Goal: Task Accomplishment & Management: Manage account settings

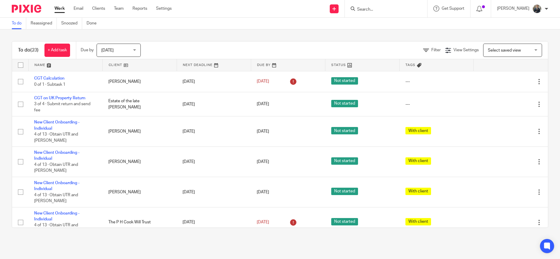
drag, startPoint x: 369, startPoint y: 15, endPoint x: 371, endPoint y: 9, distance: 7.1
click at [369, 14] on div at bounding box center [386, 8] width 82 height 17
click at [371, 9] on input "Search" at bounding box center [383, 9] width 53 height 5
type input "huntb"
click at [382, 22] on link at bounding box center [396, 23] width 80 height 9
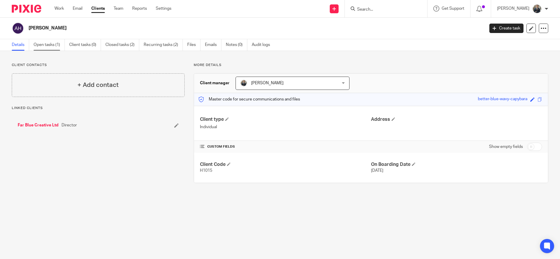
click at [45, 45] on link "Open tasks (1)" at bounding box center [49, 44] width 31 height 11
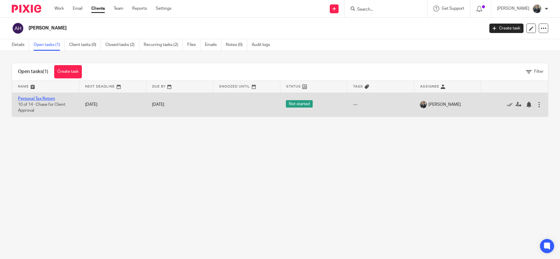
click at [29, 98] on link "Personal Tax Return" at bounding box center [36, 99] width 37 height 4
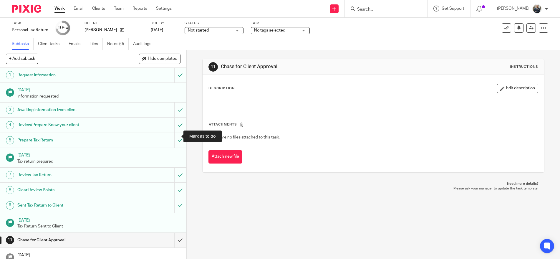
scroll to position [39, 0]
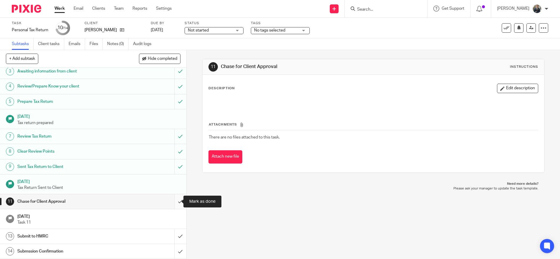
click at [173, 203] on input "submit" at bounding box center [93, 201] width 186 height 15
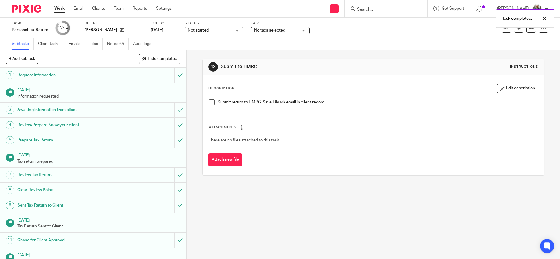
scroll to position [39, 0]
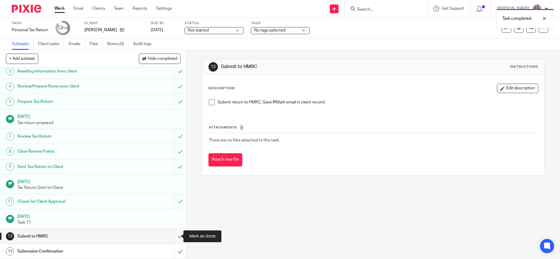
drag, startPoint x: 177, startPoint y: 236, endPoint x: 176, endPoint y: 239, distance: 3.6
click at [177, 236] on input "submit" at bounding box center [93, 236] width 186 height 15
click at [174, 252] on input "submit" at bounding box center [93, 251] width 186 height 15
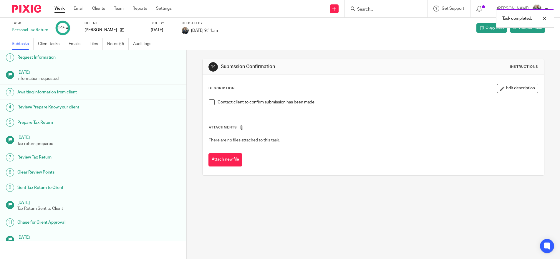
click at [27, 9] on img at bounding box center [26, 9] width 29 height 8
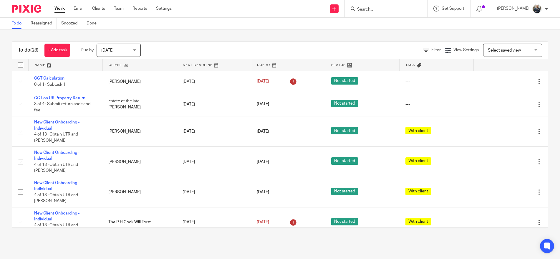
click at [378, 7] on input "Search" at bounding box center [383, 9] width 53 height 5
type input "[PERSON_NAME]"
click at [392, 24] on link at bounding box center [395, 23] width 79 height 9
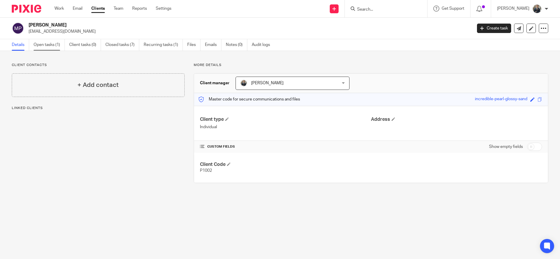
click at [58, 46] on link "Open tasks (1)" at bounding box center [49, 44] width 31 height 11
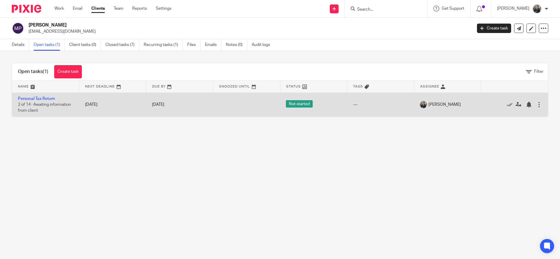
click at [536, 104] on div at bounding box center [539, 105] width 6 height 6
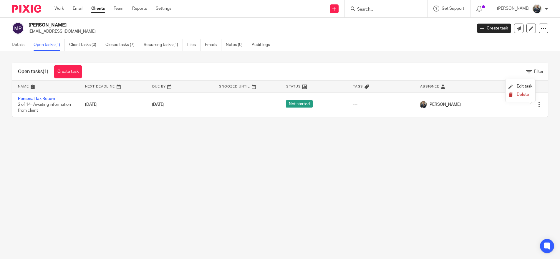
click at [530, 96] on button "Delete" at bounding box center [521, 94] width 24 height 5
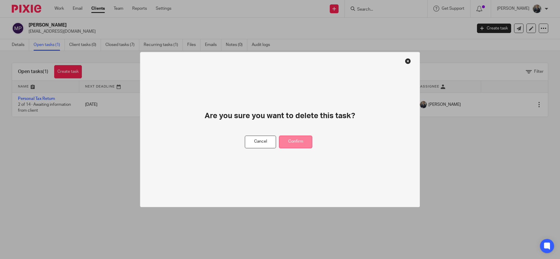
click at [295, 143] on button "Confirm" at bounding box center [295, 141] width 33 height 13
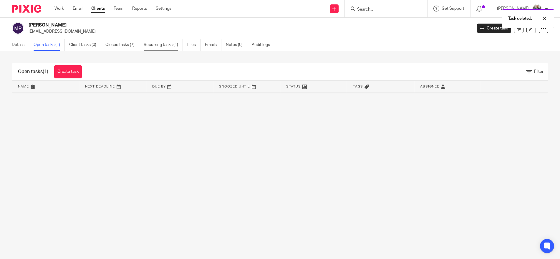
click at [171, 45] on link "Recurring tasks (1)" at bounding box center [163, 44] width 39 height 11
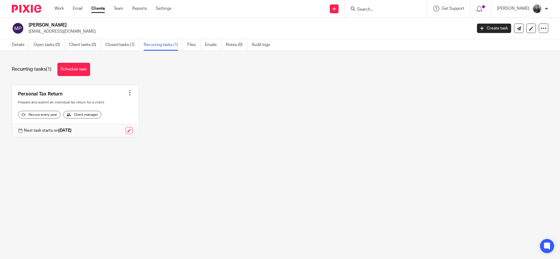
click at [128, 92] on div at bounding box center [130, 93] width 6 height 6
click at [110, 130] on span "Cancel schedule" at bounding box center [106, 130] width 31 height 4
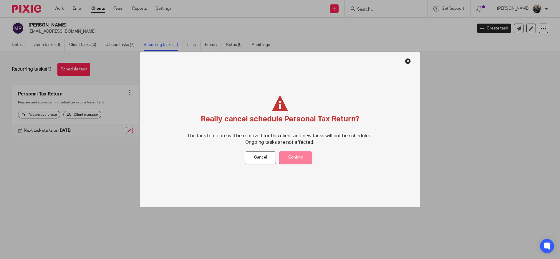
click at [311, 154] on button "Confirm" at bounding box center [295, 157] width 33 height 13
